Goal: Task Accomplishment & Management: Complete application form

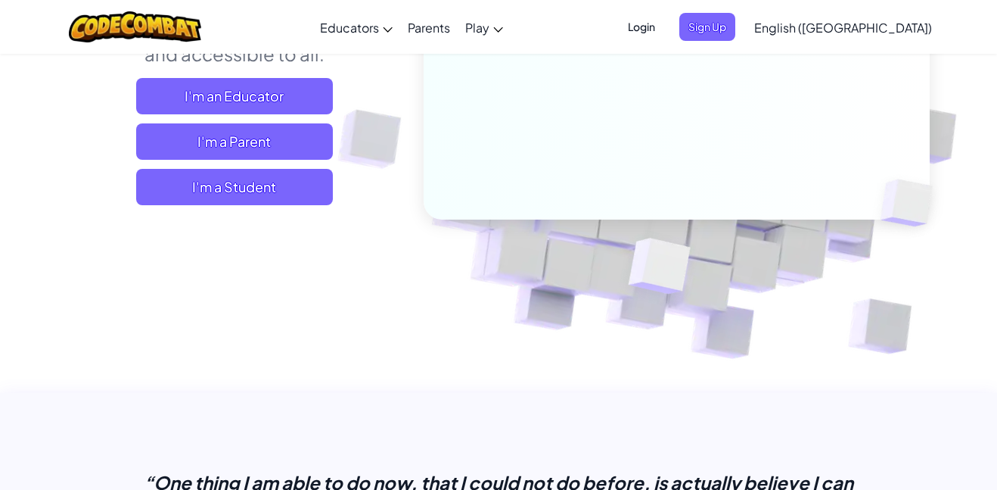
scroll to position [274, 0]
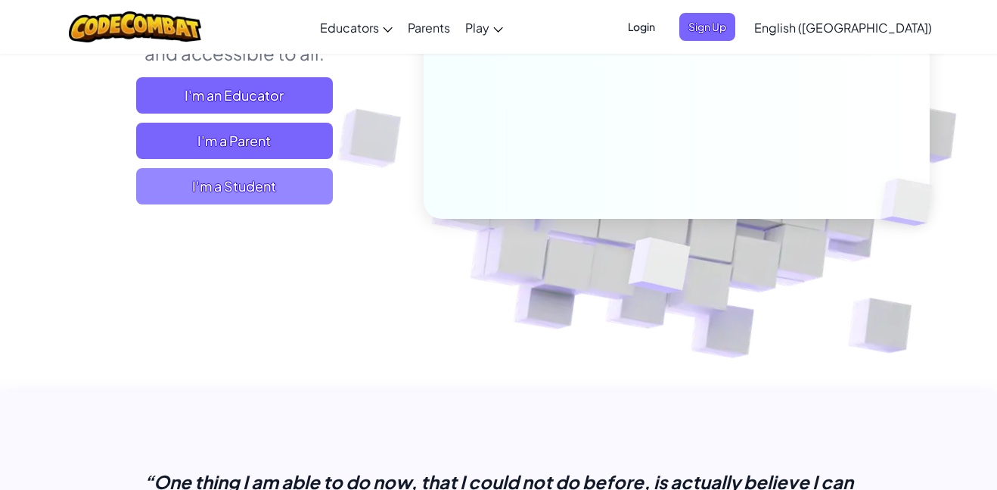
click at [275, 194] on span "I'm a Student" at bounding box center [234, 186] width 197 height 36
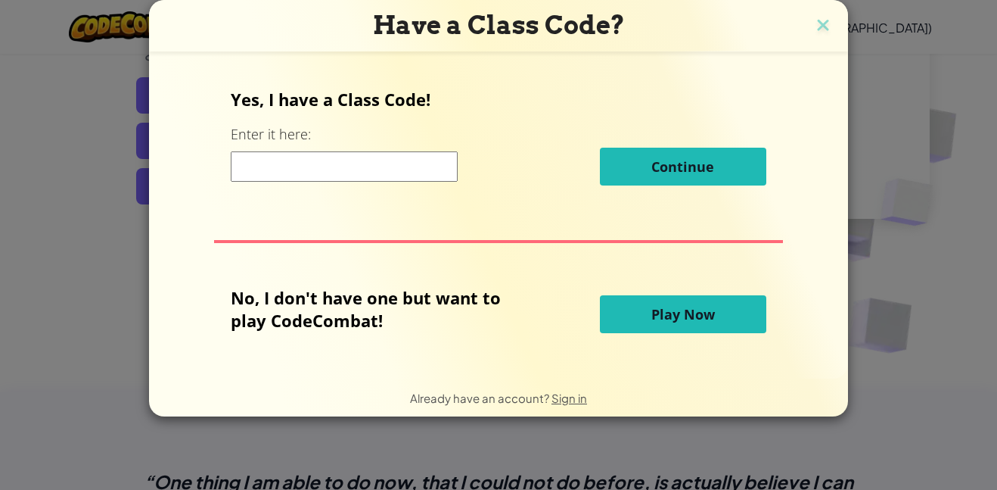
click at [419, 170] on input at bounding box center [344, 166] width 227 height 30
click at [518, 220] on div "Yes, I have a Class Code! Enter it here: Continue No, I don't have one but want…" at bounding box center [498, 215] width 669 height 297
click at [429, 180] on input at bounding box center [344, 166] width 227 height 30
click at [122, 259] on div "Have a Class Code? Yes, I have a Class Code! Enter it here: Continue No, I don'…" at bounding box center [498, 245] width 997 height 490
click at [820, 23] on img at bounding box center [823, 26] width 20 height 23
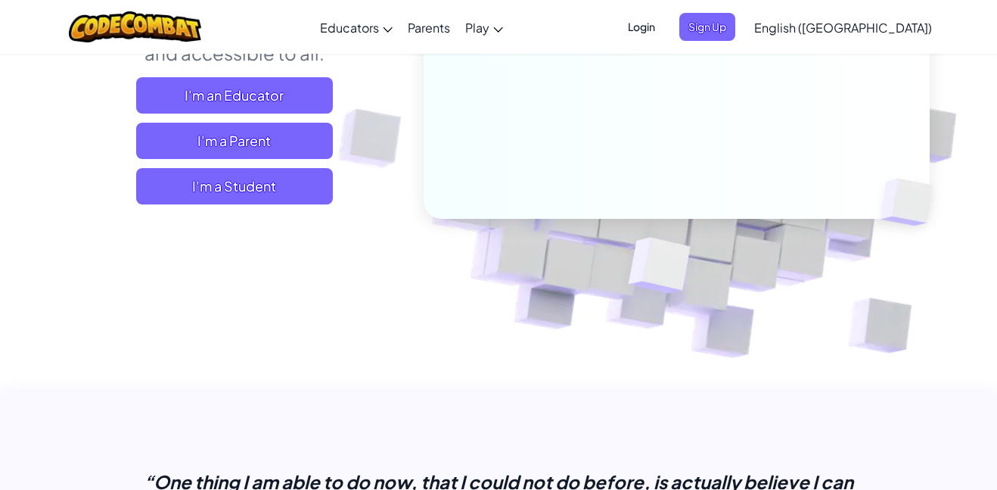
click at [664, 29] on span "Login" at bounding box center [641, 27] width 45 height 28
